Goal: Transaction & Acquisition: Purchase product/service

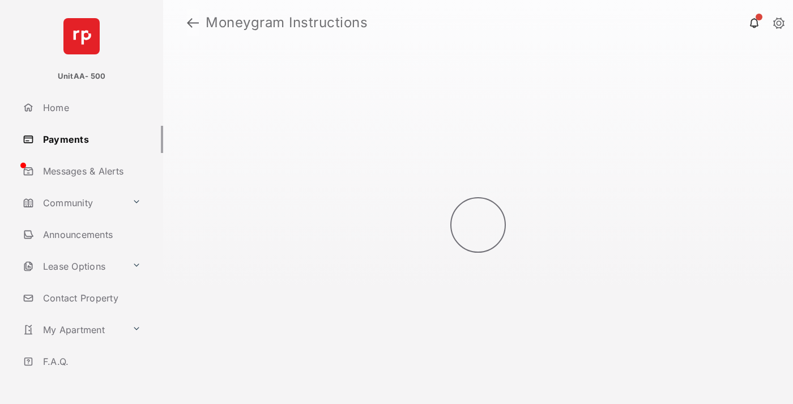
click at [193, 23] on link at bounding box center [193, 22] width 12 height 27
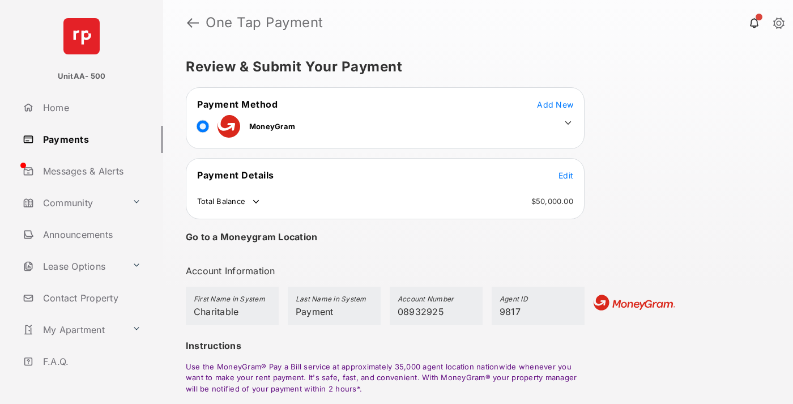
click at [566, 175] on span "Edit" at bounding box center [565, 175] width 15 height 10
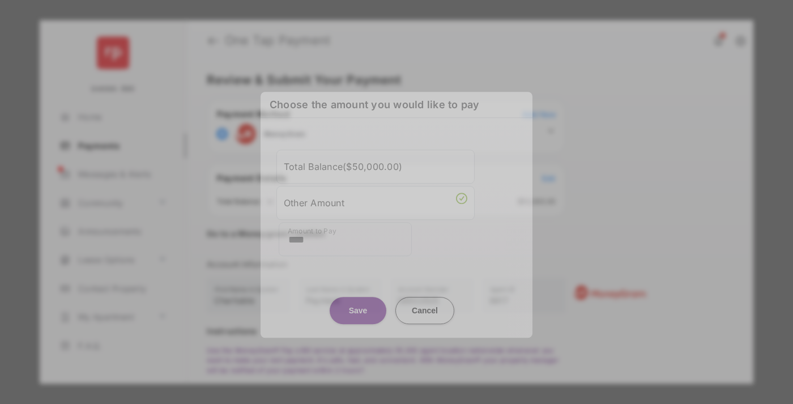
type input "****"
click at [358, 302] on button "Save" at bounding box center [358, 310] width 57 height 27
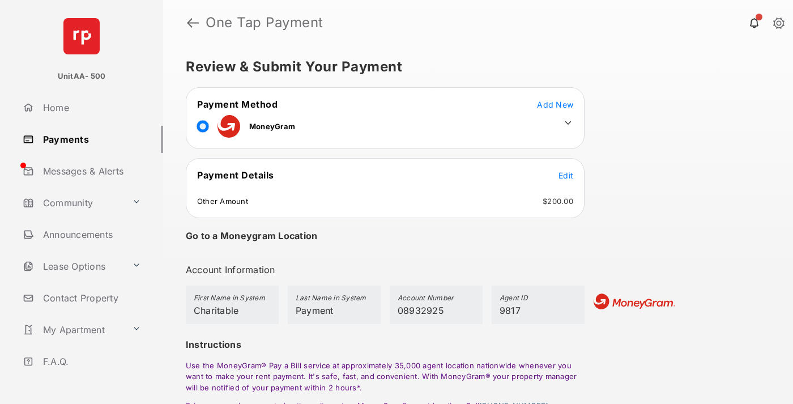
click at [568, 123] on icon at bounding box center [568, 123] width 10 height 10
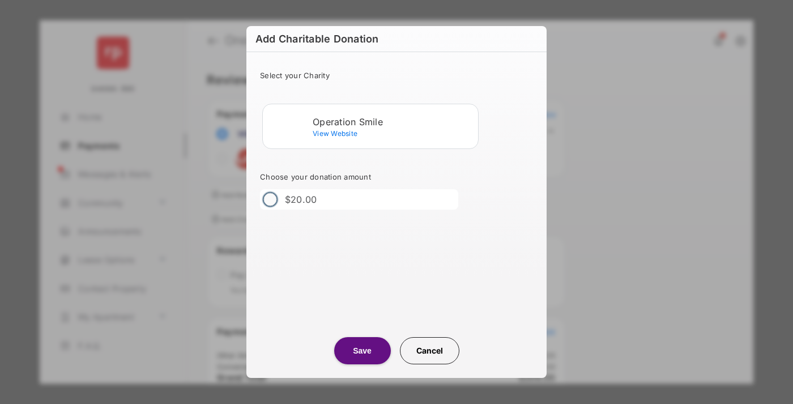
click at [393, 121] on div "Operation Smile" at bounding box center [393, 122] width 161 height 10
click at [362, 351] on button "Save" at bounding box center [362, 350] width 57 height 27
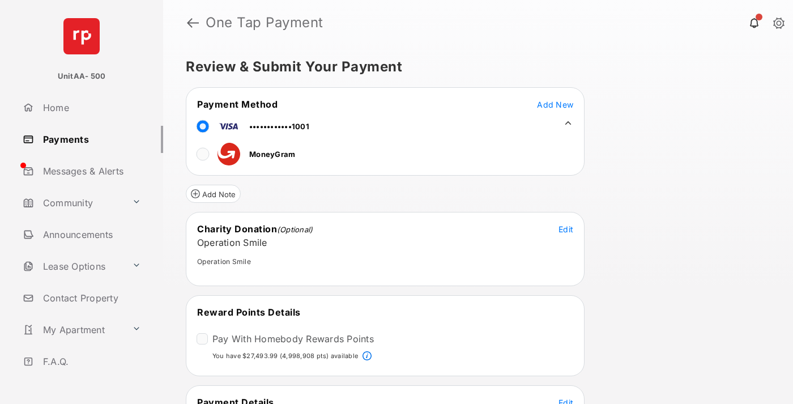
click at [566, 400] on span "Edit" at bounding box center [565, 403] width 15 height 10
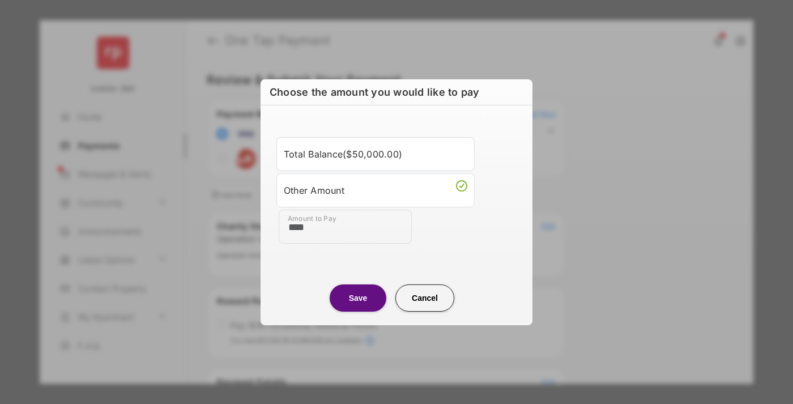
click at [358, 297] on button "Save" at bounding box center [358, 297] width 57 height 27
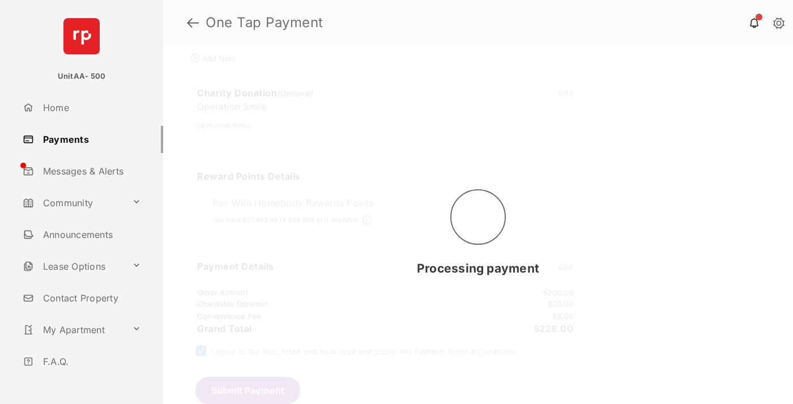
scroll to position [0, 0]
